Goal: Information Seeking & Learning: Find specific fact

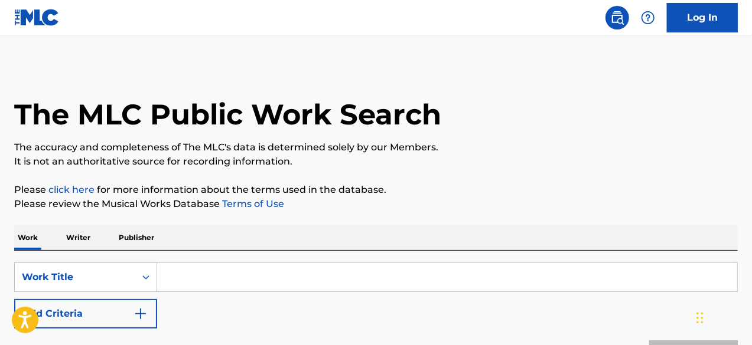
scroll to position [130, 0]
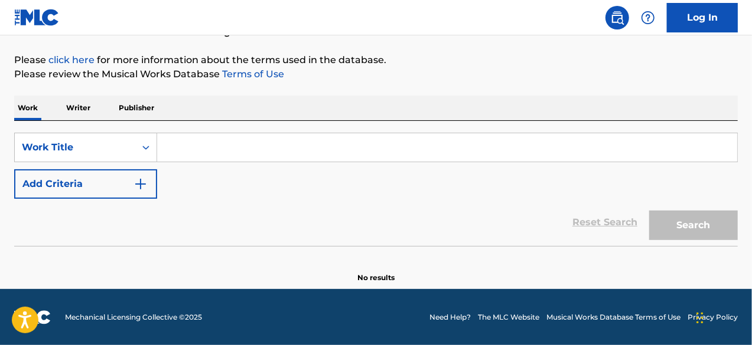
click at [193, 147] on input "Search Form" at bounding box center [447, 147] width 580 height 28
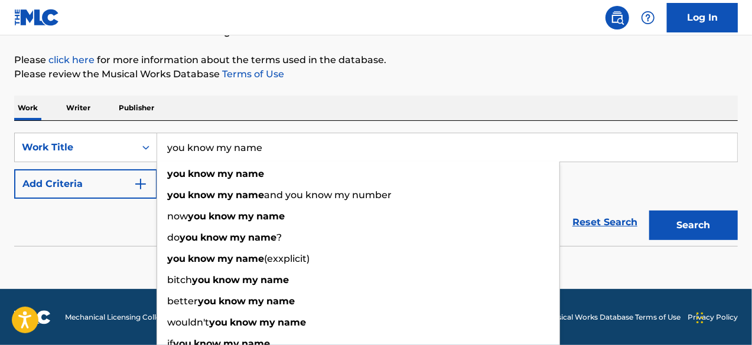
type input "you know my name"
click at [69, 193] on button "Add Criteria" at bounding box center [85, 184] width 143 height 30
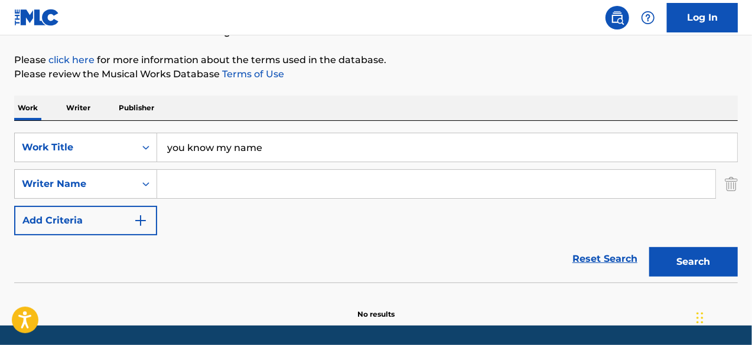
click at [216, 171] on input "Search Form" at bounding box center [436, 184] width 558 height 28
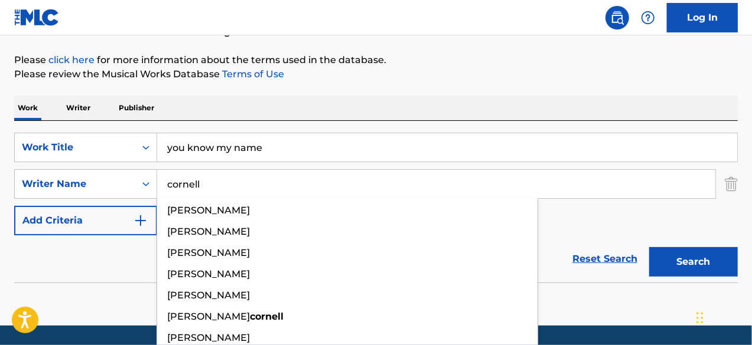
type input "cornell"
click at [649, 247] on button "Search" at bounding box center [693, 262] width 89 height 30
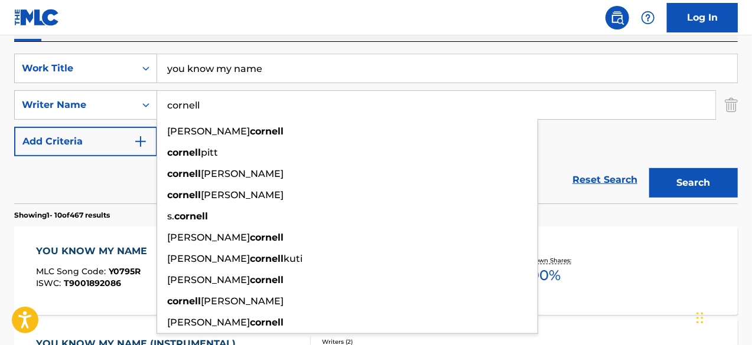
scroll to position [287, 0]
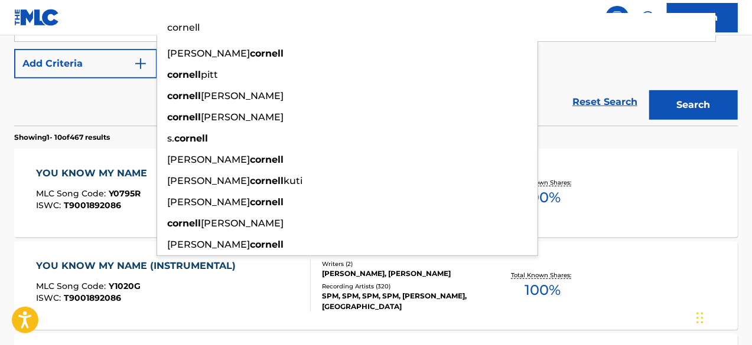
click at [593, 131] on section "Showing 1 - 10 of 467 results" at bounding box center [375, 134] width 723 height 17
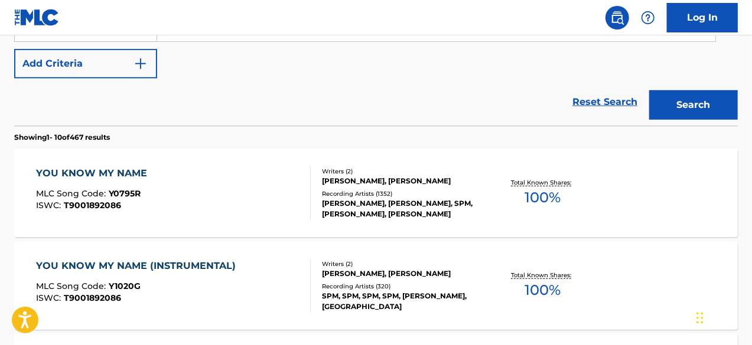
click at [438, 182] on div "[PERSON_NAME], [PERSON_NAME]" at bounding box center [402, 181] width 161 height 11
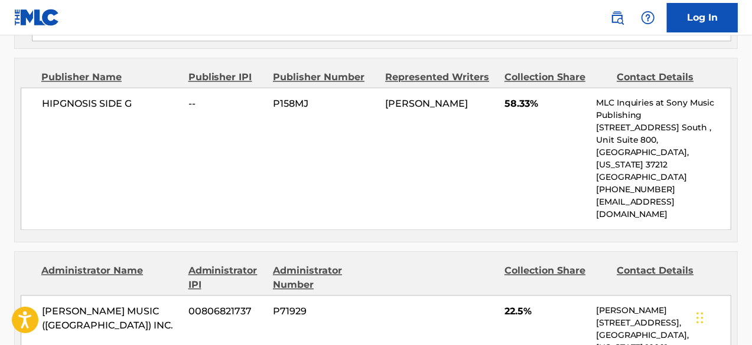
scroll to position [1260, 0]
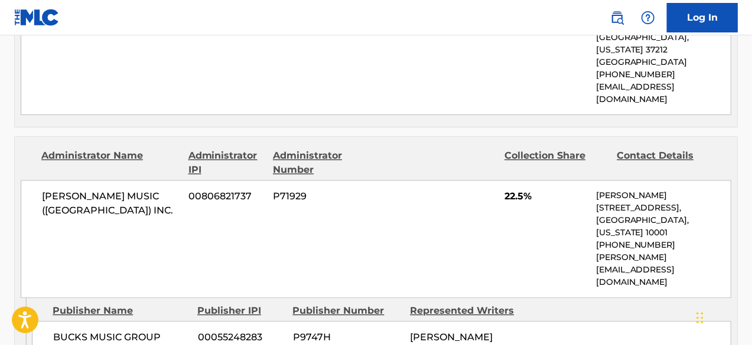
click at [79, 331] on span "BUCKS MUSIC GROUP LIMITED" at bounding box center [120, 345] width 135 height 28
drag, startPoint x: 79, startPoint y: 247, endPoint x: 83, endPoint y: 259, distance: 12.2
click at [83, 331] on span "BUCKS MUSIC GROUP LIMITED" at bounding box center [120, 345] width 135 height 28
copy span "BUCKS MUSIC GROUP LIMITED"
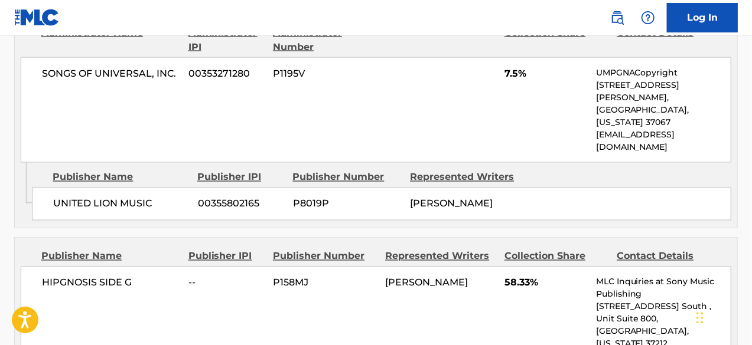
scroll to position [945, 0]
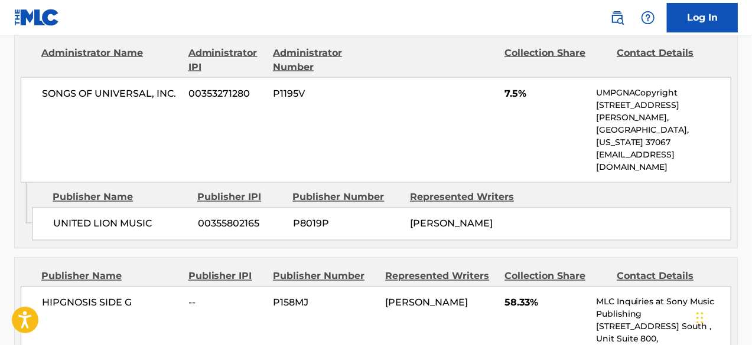
click at [71, 217] on span "UNITED LION MUSIC" at bounding box center [120, 224] width 135 height 14
click at [73, 217] on span "UNITED LION MUSIC" at bounding box center [120, 224] width 135 height 14
drag, startPoint x: 73, startPoint y: 180, endPoint x: 123, endPoint y: 168, distance: 51.6
click at [123, 208] on div "UNITED LION MUSIC 00355802165 P8019P [PERSON_NAME]" at bounding box center [381, 224] width 699 height 33
copy span "UNITED LION MUSIC"
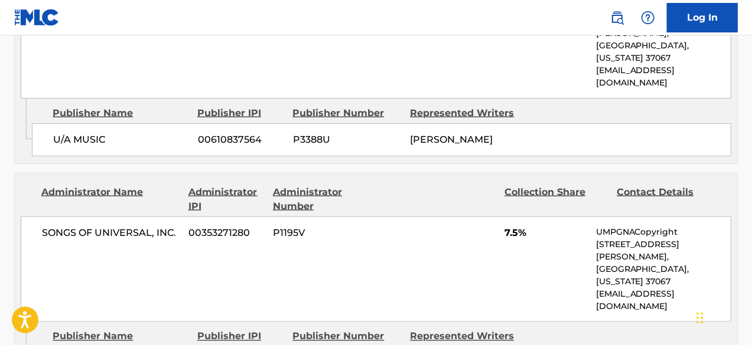
scroll to position [787, 0]
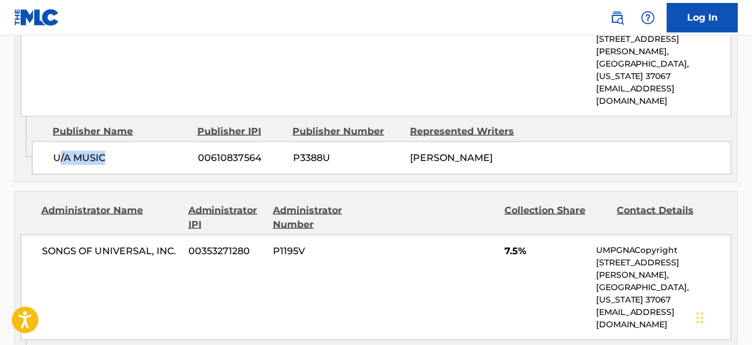
drag, startPoint x: 57, startPoint y: 132, endPoint x: 119, endPoint y: 127, distance: 62.8
click at [119, 151] on span "U/A MUSIC" at bounding box center [120, 158] width 135 height 14
copy span "/A MUSIC"
drag, startPoint x: 56, startPoint y: 132, endPoint x: 70, endPoint y: 133, distance: 14.3
click at [70, 151] on span "U/A MUSIC" at bounding box center [120, 158] width 135 height 14
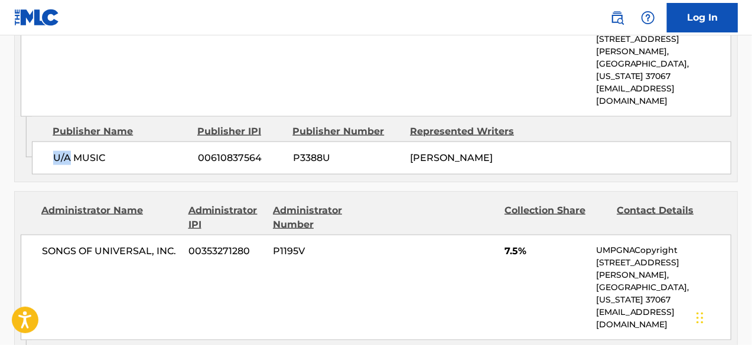
copy span "U/A"
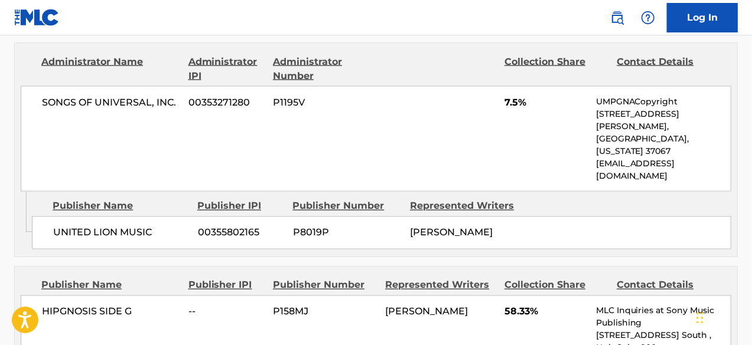
scroll to position [945, 0]
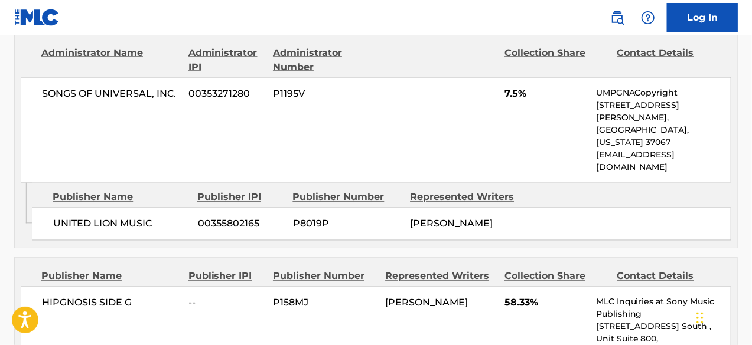
click at [465, 183] on div "Publisher Name Publisher IPI Publisher Number Represented Writers UNITED LION M…" at bounding box center [384, 212] width 705 height 59
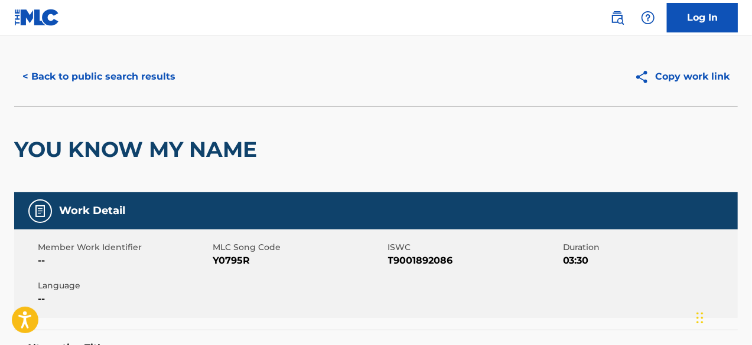
scroll to position [0, 0]
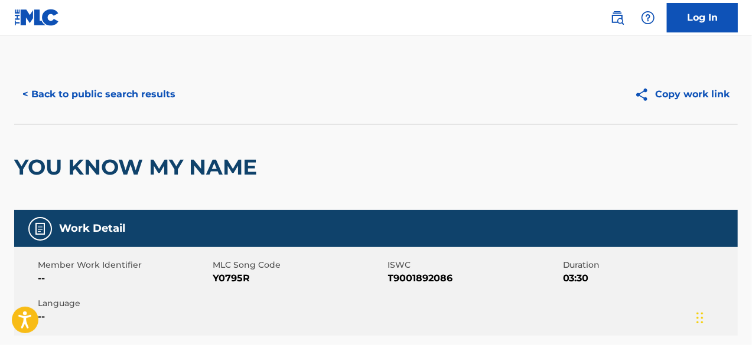
click at [122, 97] on button "< Back to public search results" at bounding box center [98, 95] width 169 height 30
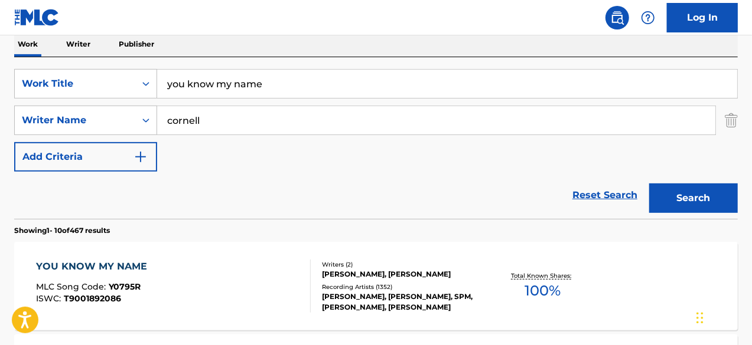
scroll to position [40, 0]
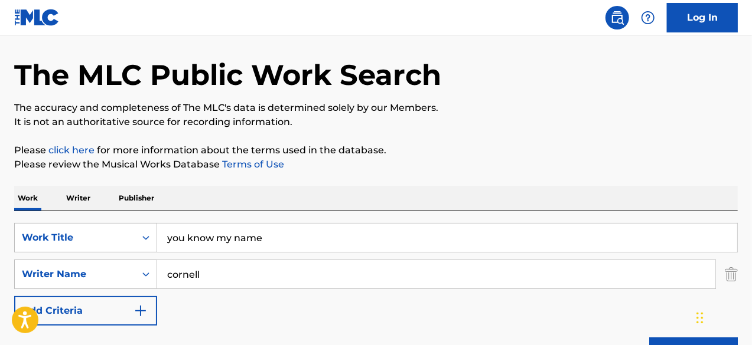
click at [234, 239] on input "you know my name" at bounding box center [447, 238] width 580 height 28
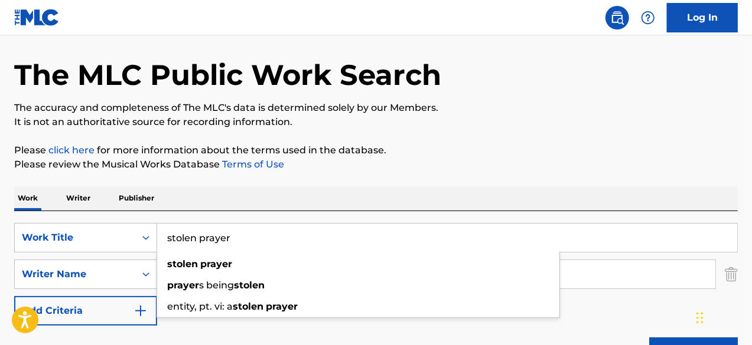
type input "stolen prayer"
click at [418, 168] on p "Please review the Musical Works Database Terms of Use" at bounding box center [375, 165] width 723 height 14
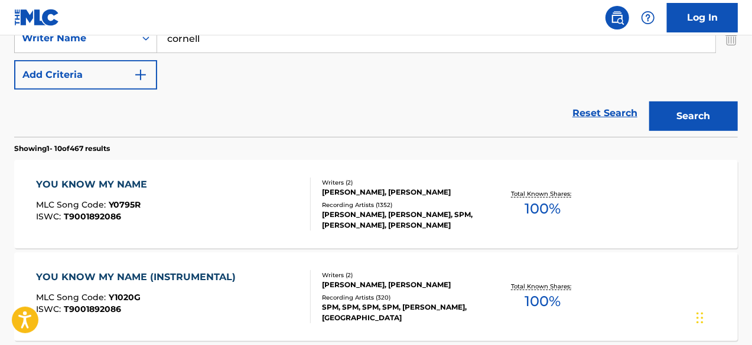
click at [730, 125] on button "Search" at bounding box center [693, 117] width 89 height 30
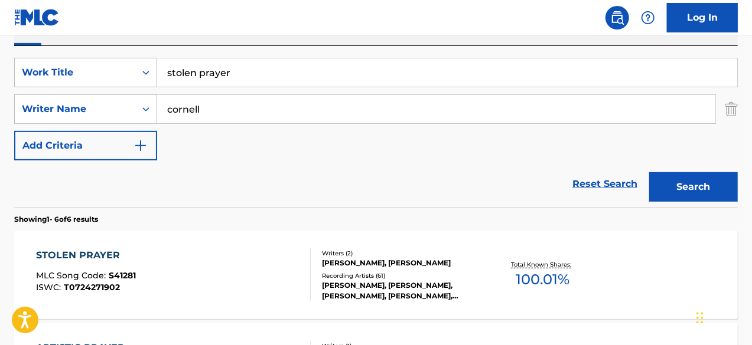
scroll to position [276, 0]
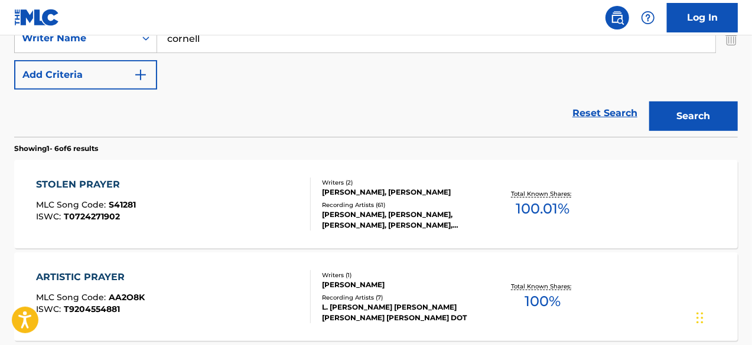
click at [406, 211] on div "[PERSON_NAME], [PERSON_NAME], [PERSON_NAME], [PERSON_NAME], [PERSON_NAME]" at bounding box center [402, 220] width 161 height 21
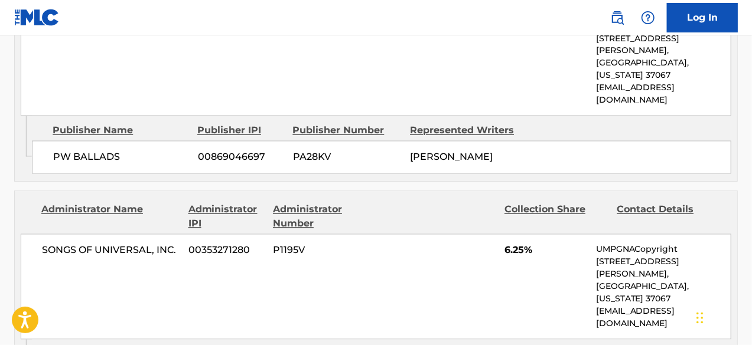
scroll to position [1102, 0]
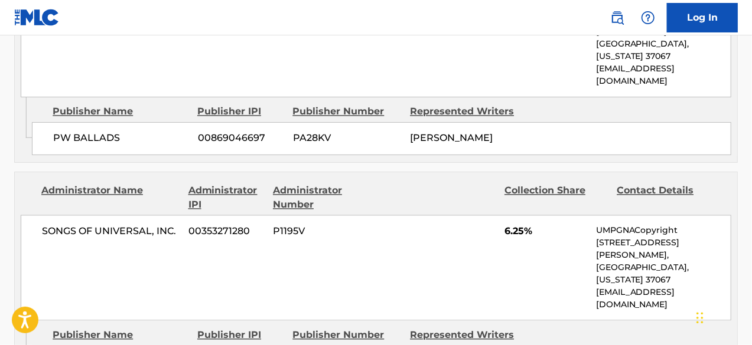
drag, startPoint x: 64, startPoint y: 256, endPoint x: 120, endPoint y: 252, distance: 56.8
copy span "EZRA MUSIC CORP"
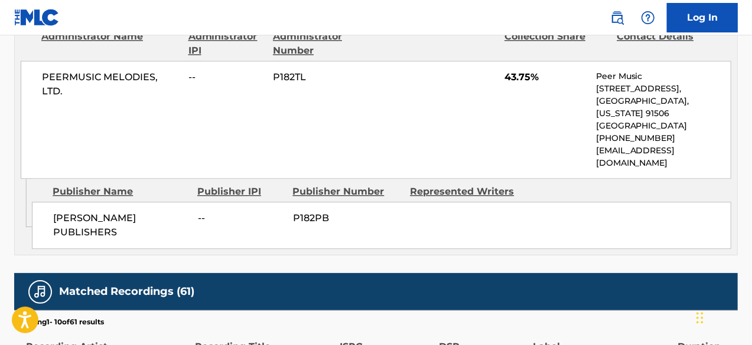
scroll to position [1338, 0]
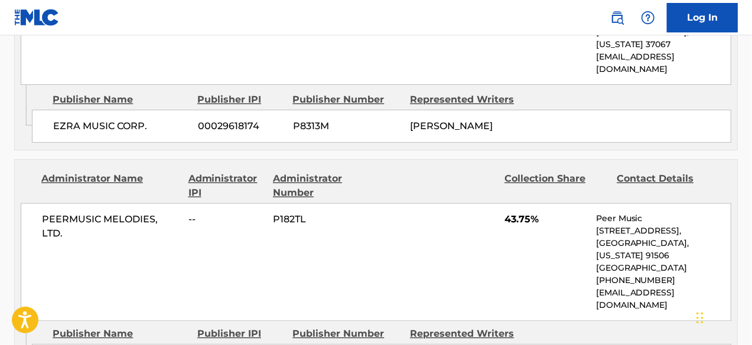
drag, startPoint x: 69, startPoint y: 243, endPoint x: 132, endPoint y: 229, distance: 64.2
copy span "[PERSON_NAME] PUBLISHERS"
